Goal: Find specific page/section: Find specific page/section

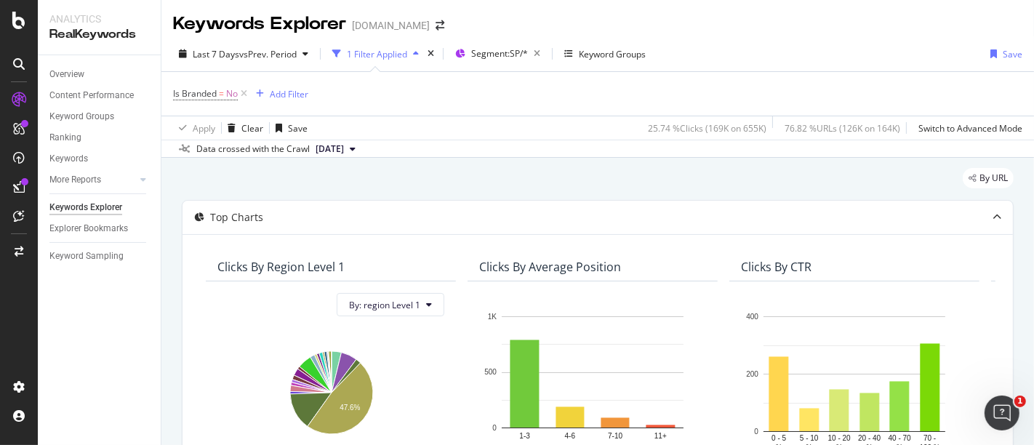
scroll to position [378, 0]
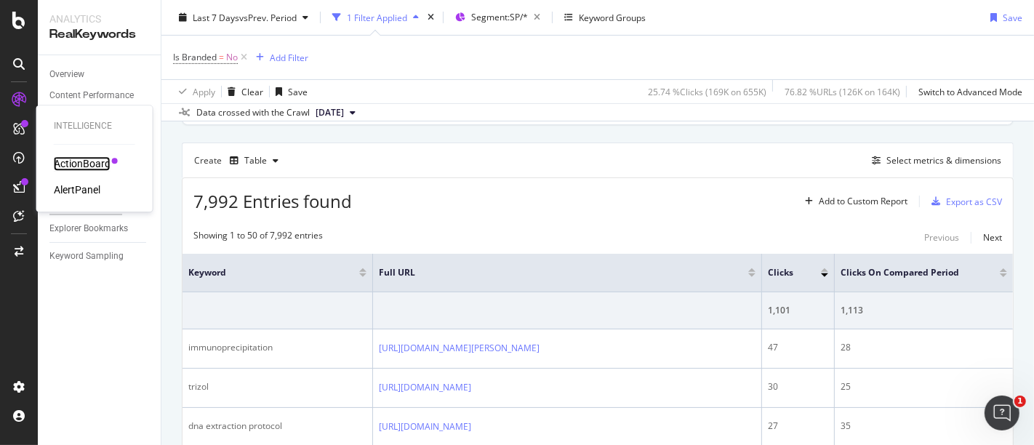
click at [79, 161] on div "ActionBoard" at bounding box center [82, 163] width 57 height 15
